Goal: Task Accomplishment & Management: Manage account settings

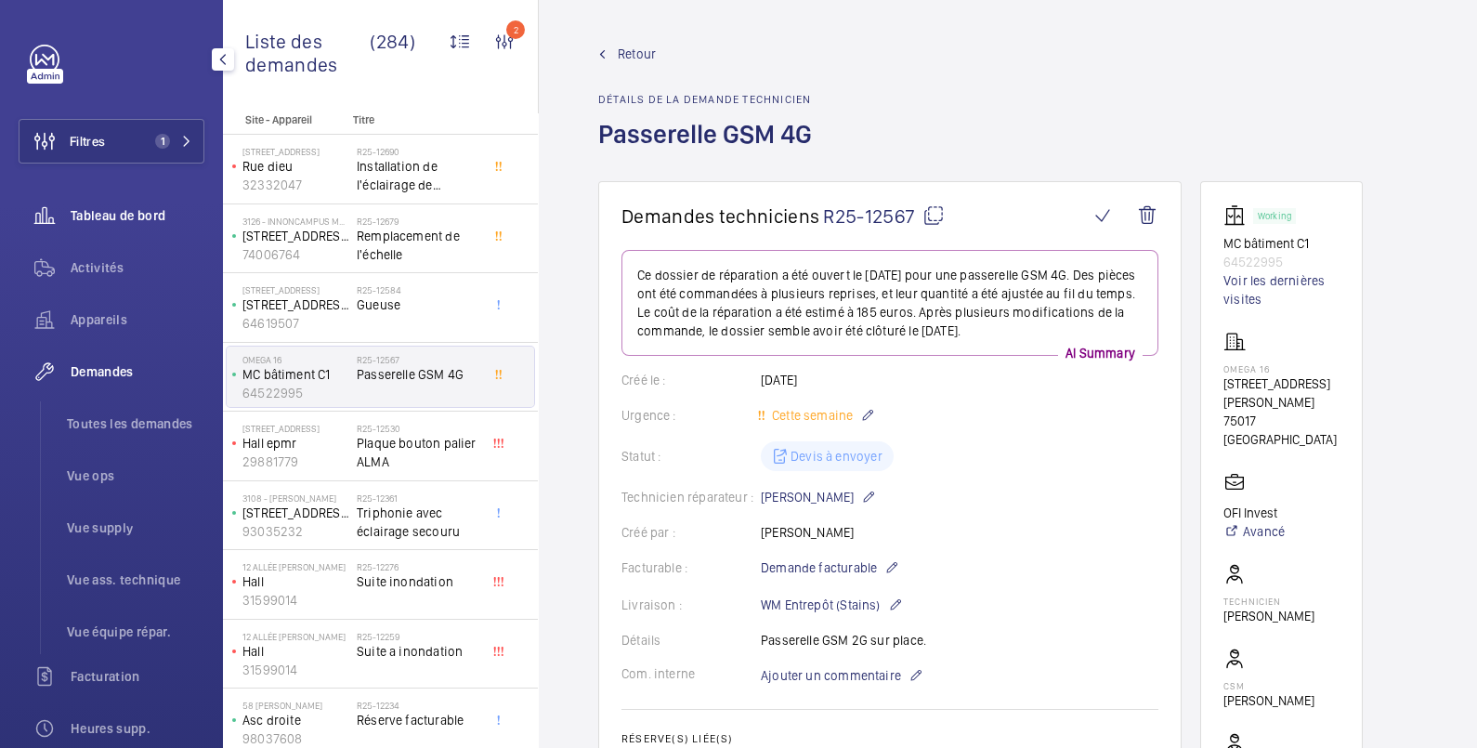
click at [96, 214] on span "Tableau de bord" at bounding box center [138, 215] width 134 height 19
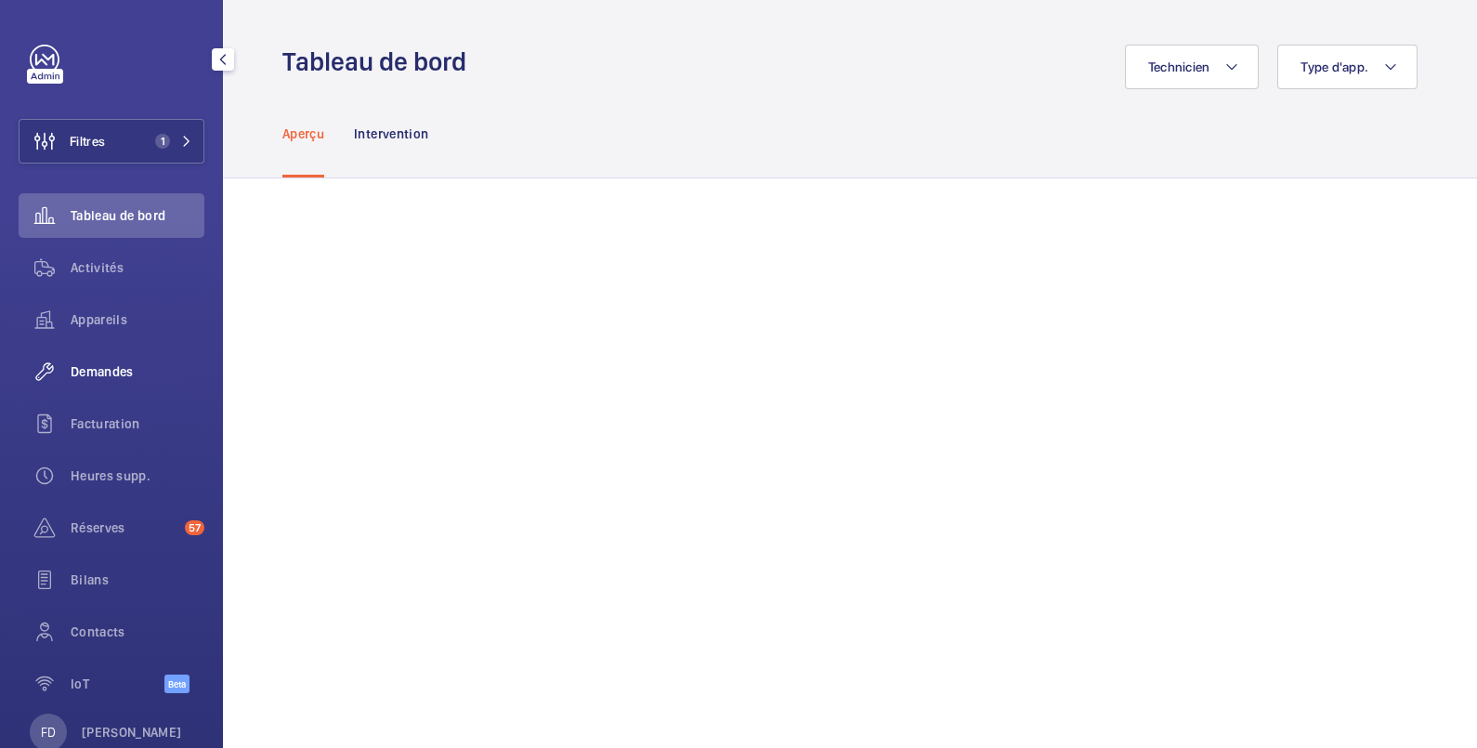
click at [120, 372] on span "Demandes" at bounding box center [138, 371] width 134 height 19
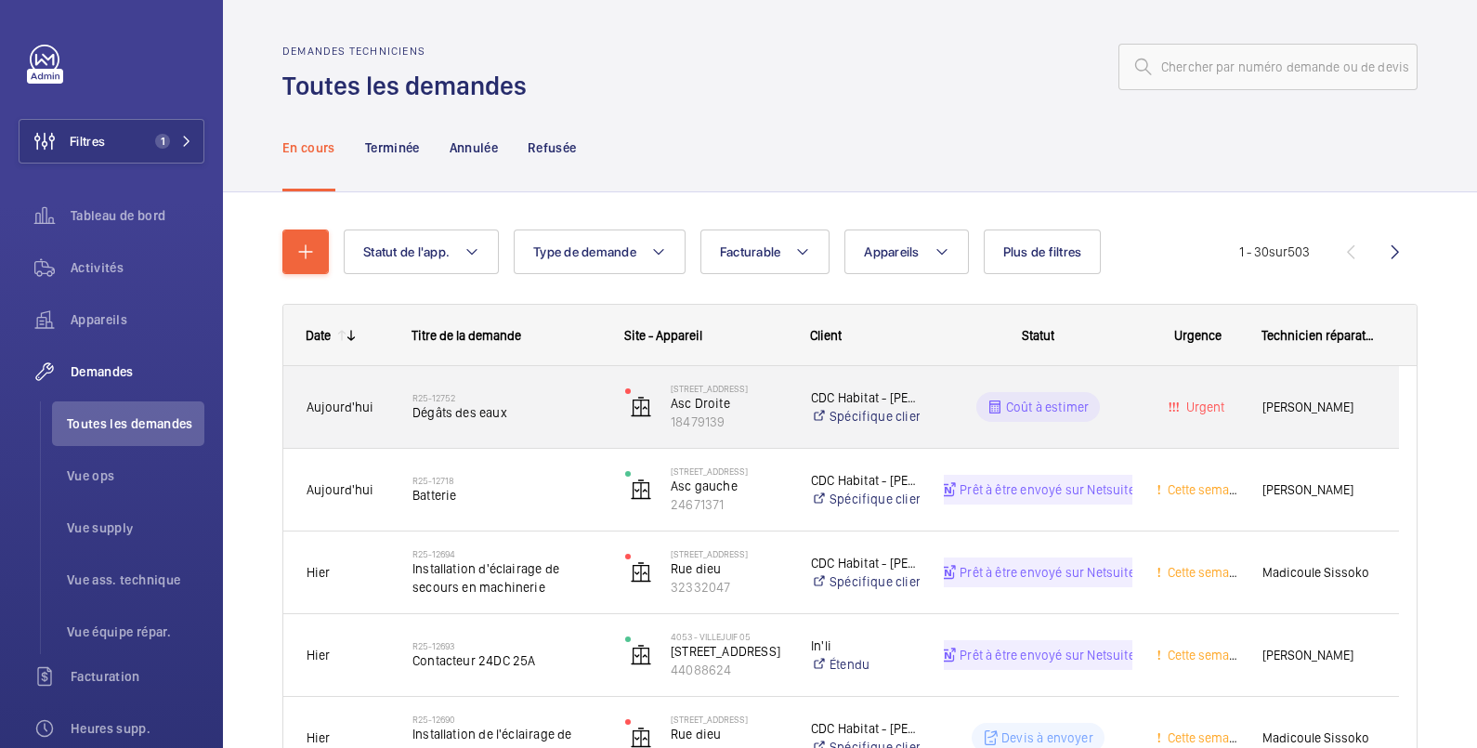
click at [1236, 391] on div "Urgent" at bounding box center [1186, 407] width 104 height 59
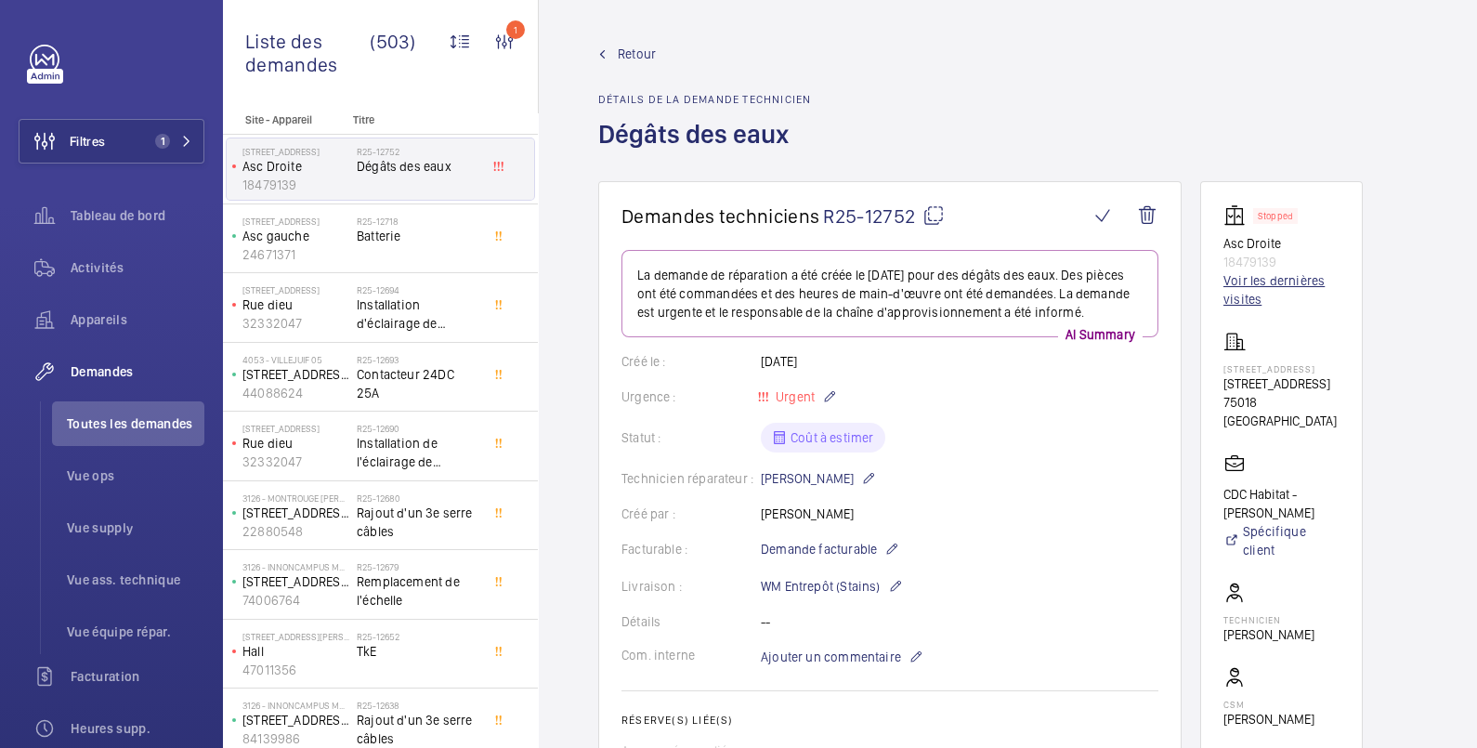
click at [1282, 274] on link "Voir les dernières visites" at bounding box center [1282, 289] width 116 height 37
